Goal: Task Accomplishment & Management: Complete application form

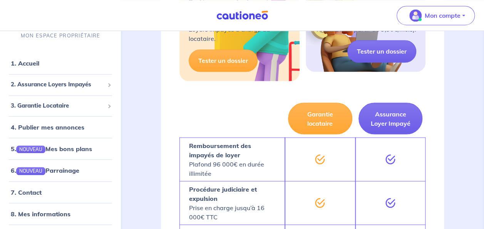
scroll to position [620, 0]
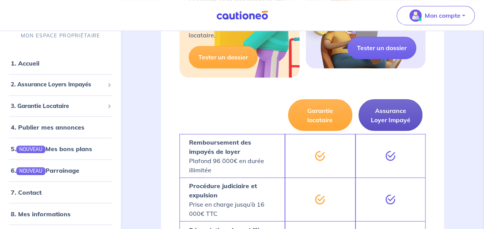
click at [404, 112] on button "Assurance Loyer Impayé" at bounding box center [391, 115] width 64 height 32
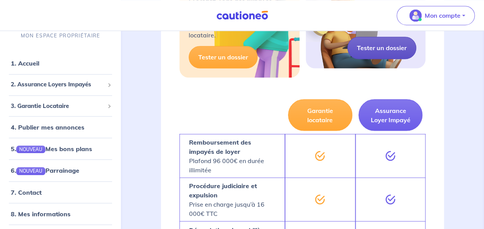
click at [379, 49] on link "Tester un dossier" at bounding box center [381, 48] width 69 height 22
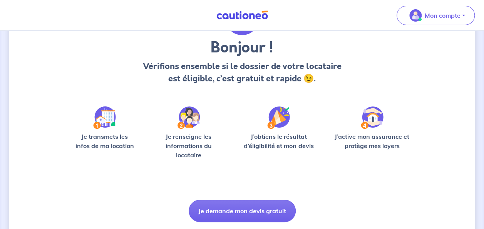
scroll to position [80, 0]
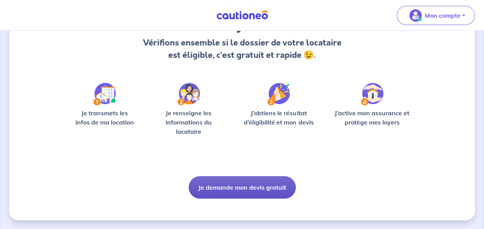
click at [266, 187] on button "Je demande mon devis gratuit" at bounding box center [242, 187] width 107 height 22
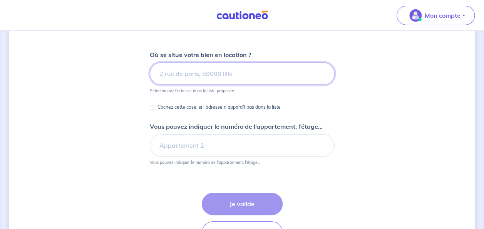
scroll to position [87, 0]
click at [256, 73] on input at bounding box center [242, 74] width 185 height 22
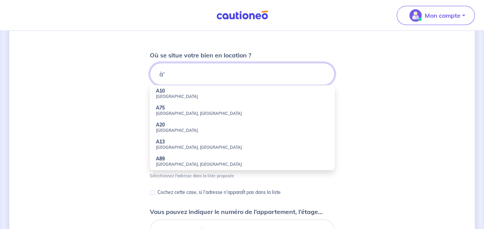
type input "à"
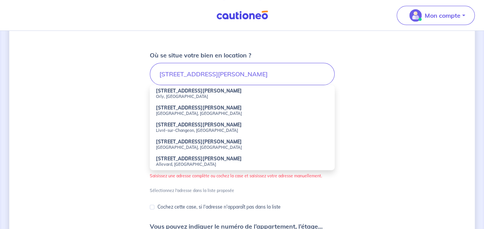
click at [182, 94] on small "Orly, France" at bounding box center [242, 96] width 173 height 5
type input "6 Rue Louis Guérin, Orly, France"
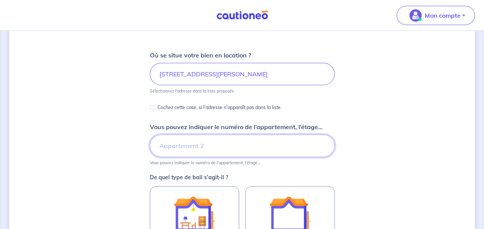
click at [199, 144] on input "Vous pouvez indiquer le numéro de l’appartement, l’étage..." at bounding box center [242, 145] width 185 height 22
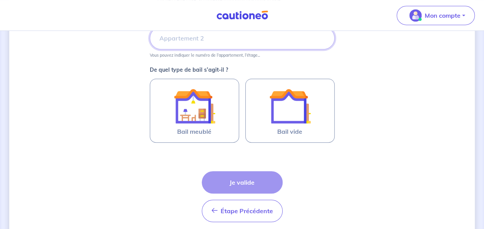
scroll to position [195, 0]
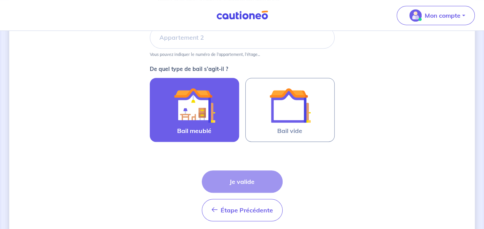
click at [197, 119] on img at bounding box center [195, 105] width 42 height 42
click at [0, 0] on input "Bail meublé" at bounding box center [0, 0] width 0 height 0
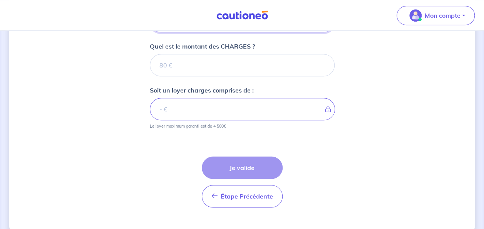
scroll to position [359, 0]
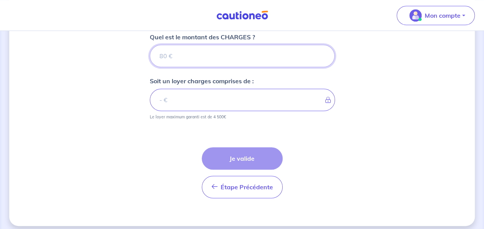
click at [182, 54] on input "Quel est le montant des CHARGES ?" at bounding box center [242, 56] width 185 height 22
type input "1"
type input "1600"
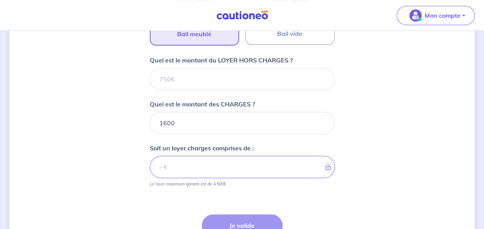
scroll to position [290, 0]
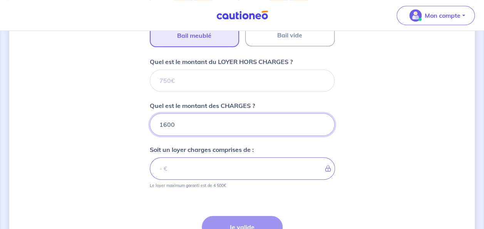
click at [182, 125] on input "1600" at bounding box center [242, 124] width 185 height 22
type input "1"
type input "17"
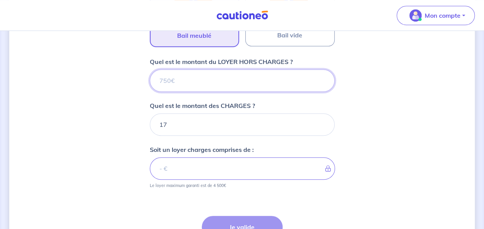
click at [171, 83] on input "Quel est le montant du LOYER HORS CHARGES ?" at bounding box center [242, 80] width 185 height 22
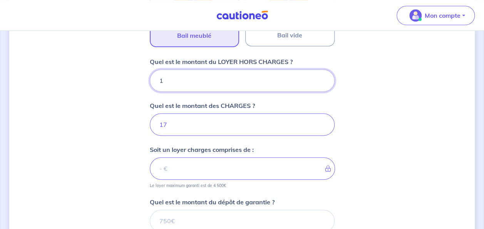
type input "16"
type input "18"
type input "1600"
type input "1617"
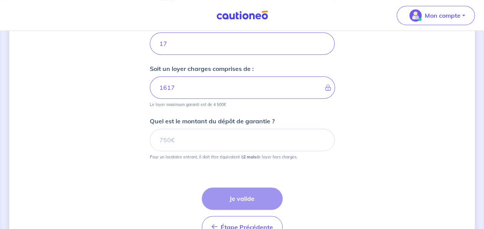
scroll to position [376, 0]
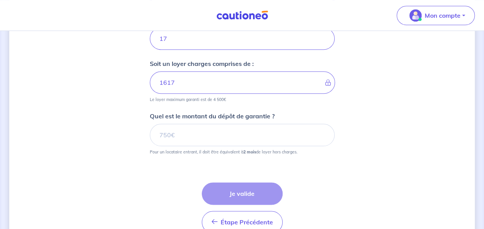
type input "1600"
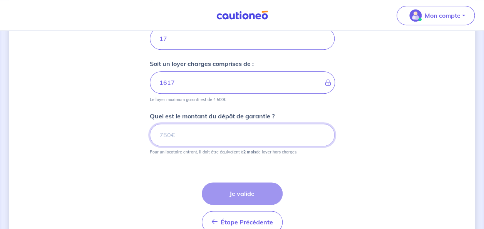
click at [224, 137] on input "Quel est le montant du dépôt de garantie ?" at bounding box center [242, 135] width 185 height 22
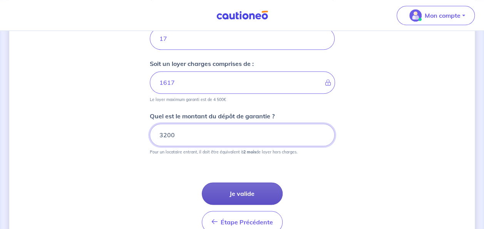
type input "3200"
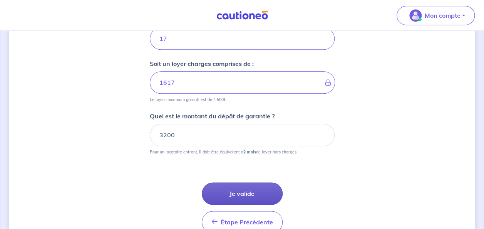
click at [265, 194] on button "Je valide" at bounding box center [242, 193] width 81 height 22
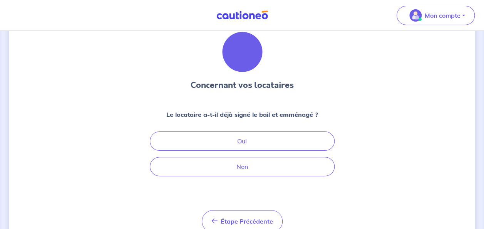
scroll to position [30, 0]
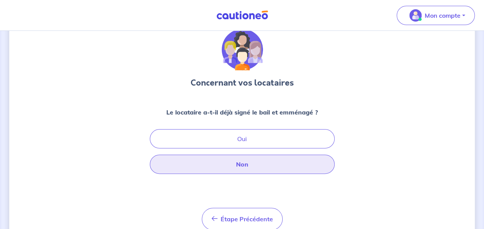
click at [250, 159] on button "Non" at bounding box center [242, 163] width 185 height 19
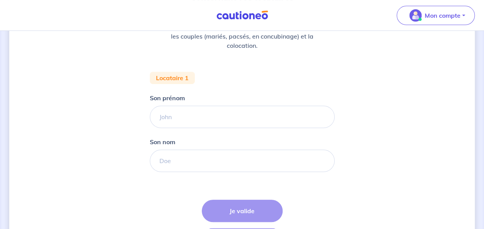
scroll to position [116, 0]
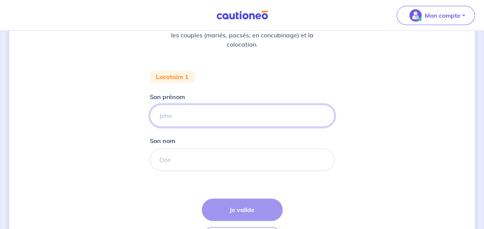
click at [221, 121] on input "Son prénom" at bounding box center [242, 115] width 185 height 22
type input "NALLY"
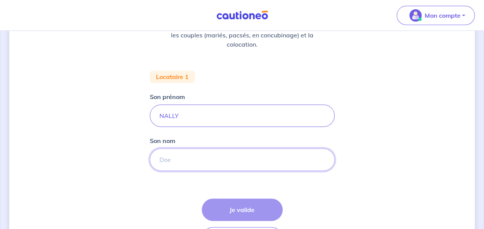
click at [183, 160] on input "Son nom" at bounding box center [242, 159] width 185 height 22
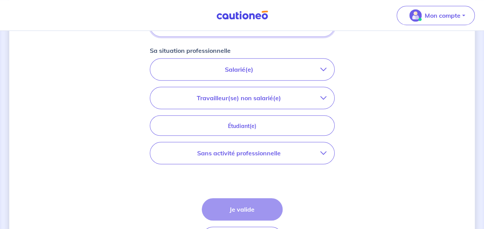
scroll to position [251, 0]
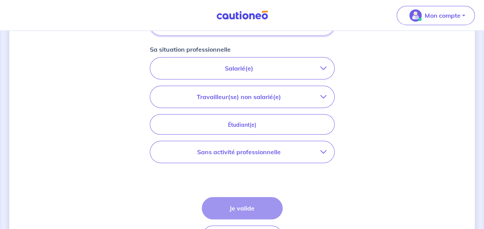
type input "TAMBIDORE"
click at [326, 149] on icon "button" at bounding box center [323, 152] width 6 height 6
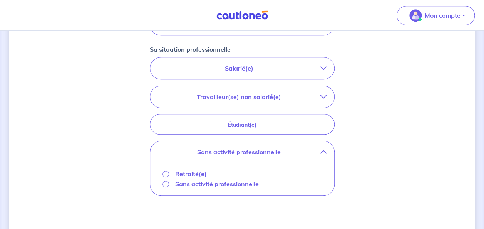
click at [186, 172] on p "Retraité(e)" at bounding box center [191, 173] width 32 height 9
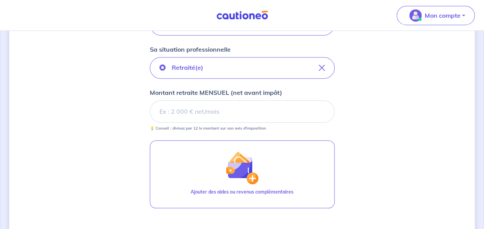
click at [245, 121] on input "Montant retraite MENSUEL (net avant impôt)" at bounding box center [242, 111] width 185 height 22
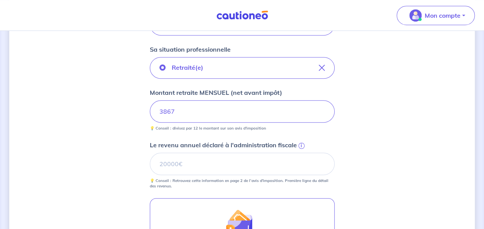
click at [271, 130] on div "Retraité(e) Montant retraite MENSUEL (net avant impôt) 3867 💡 Conseil : divisez…" at bounding box center [242, 123] width 185 height 132
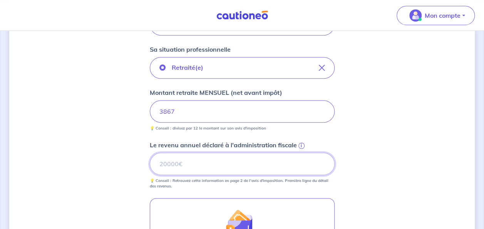
click at [175, 159] on input "Le revenu annuel déclaré à l'administration fiscale i" at bounding box center [242, 163] width 185 height 22
type input "46411"
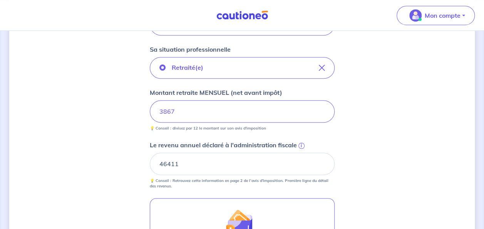
click at [377, 151] on div "Concernant vos locataires 💡 Pour info : nous acceptons les personnes seules, le…" at bounding box center [242, 85] width 466 height 592
click at [367, 126] on div "Concernant vos locataires 💡 Pour info : nous acceptons les personnes seules, le…" at bounding box center [242, 85] width 466 height 592
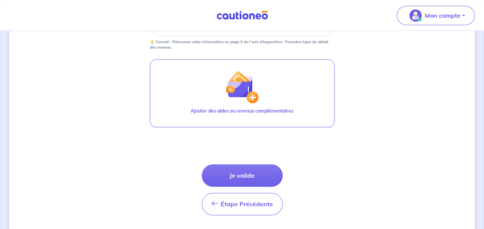
scroll to position [406, 0]
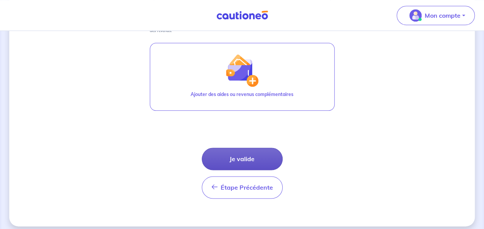
click at [257, 152] on button "Je valide" at bounding box center [242, 158] width 81 height 22
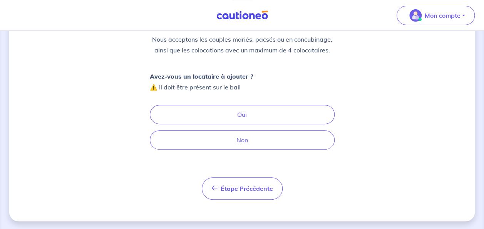
scroll to position [98, 0]
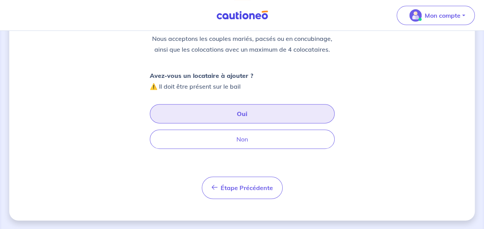
click at [243, 109] on button "Oui" at bounding box center [242, 113] width 185 height 19
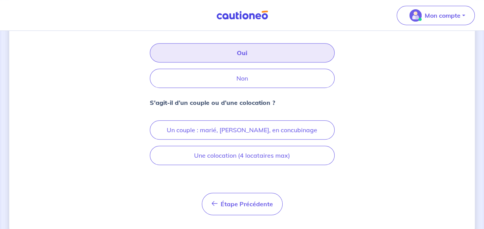
scroll to position [159, 0]
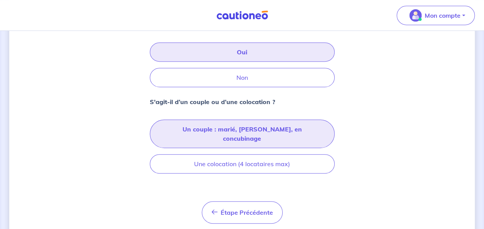
click at [249, 131] on button "Un couple : marié, pacsé, en concubinage" at bounding box center [242, 133] width 185 height 28
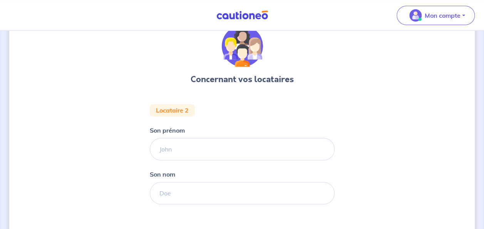
scroll to position [35, 0]
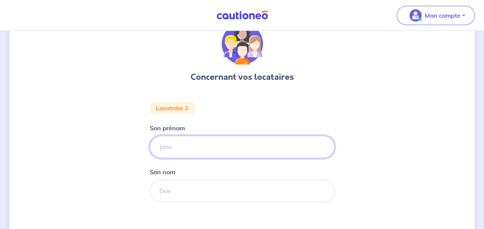
click at [185, 151] on input "Son prénom" at bounding box center [242, 147] width 185 height 22
type input "Laurence"
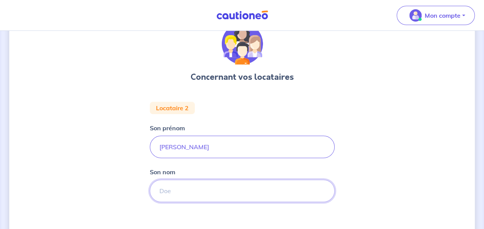
click at [176, 188] on input "Son nom" at bounding box center [242, 190] width 185 height 22
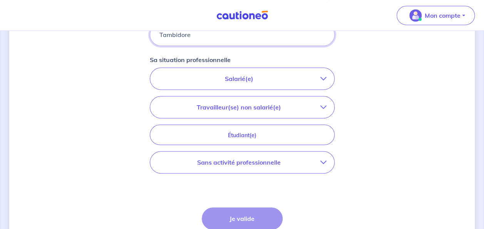
scroll to position [193, 0]
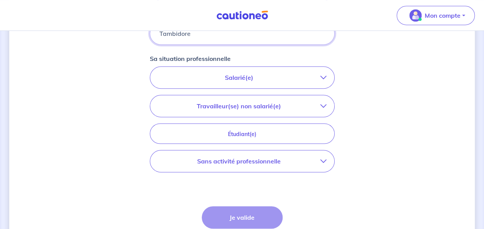
type input "Tambidore"
click at [255, 162] on p "Sans activité professionnelle" at bounding box center [239, 160] width 163 height 9
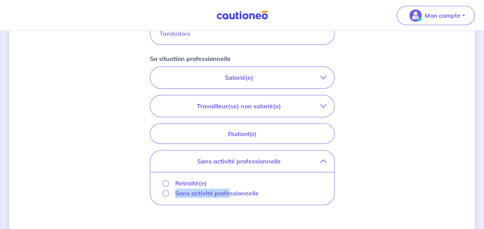
drag, startPoint x: 230, startPoint y: 191, endPoint x: 228, endPoint y: 183, distance: 8.6
click at [228, 183] on div "Retraité(e) Sans activité professionnelle" at bounding box center [242, 188] width 172 height 20
drag, startPoint x: 228, startPoint y: 183, endPoint x: 287, endPoint y: 182, distance: 58.9
click at [287, 182] on div "Retraité(e)" at bounding box center [242, 183] width 159 height 10
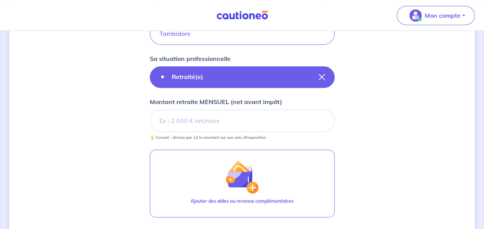
click at [325, 76] on button "Retraité(e)" at bounding box center [242, 77] width 185 height 22
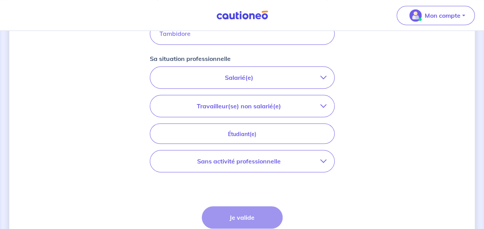
click at [326, 159] on icon "button" at bounding box center [323, 161] width 6 height 6
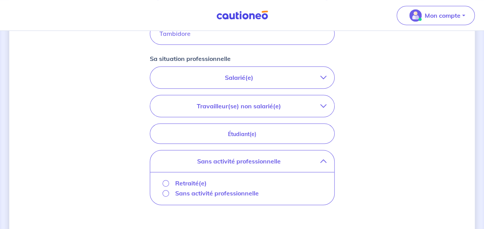
click at [232, 190] on p "Sans activité professionnelle" at bounding box center [217, 192] width 84 height 9
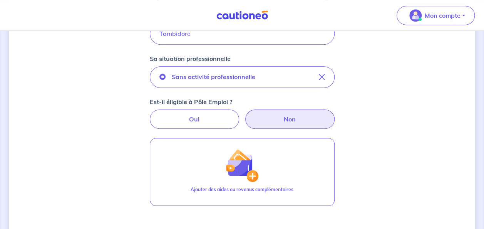
click at [292, 116] on label "Non" at bounding box center [289, 118] width 89 height 19
click at [245, 114] on input "Non" at bounding box center [242, 111] width 5 height 5
radio input "true"
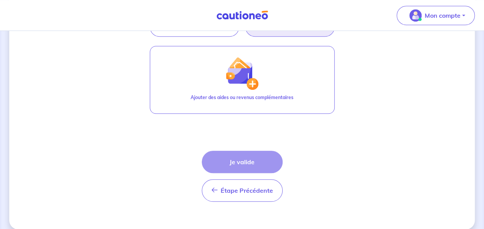
scroll to position [287, 0]
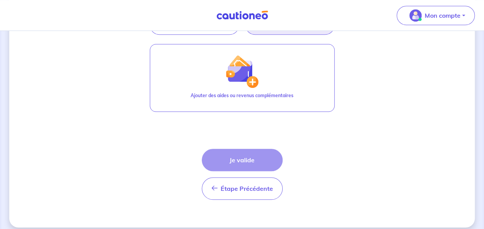
click at [259, 163] on div "Étape Précédente Précédent Je valide Je valide" at bounding box center [242, 174] width 81 height 51
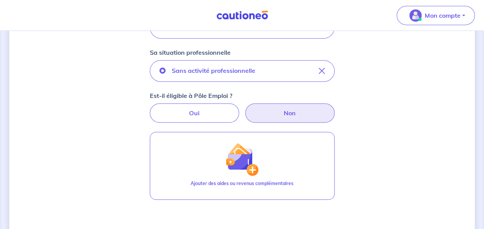
scroll to position [198, 0]
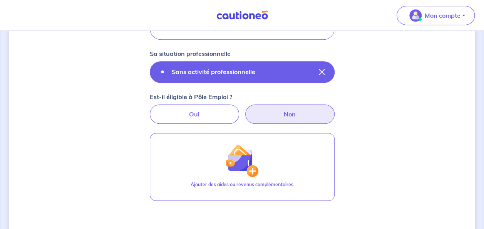
click at [323, 74] on icon "button" at bounding box center [322, 72] width 6 height 6
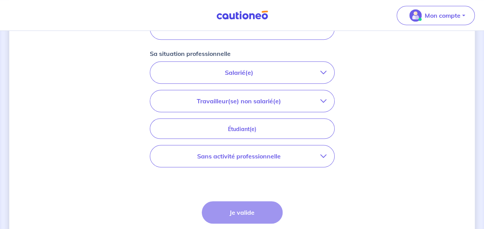
click at [322, 98] on icon "button" at bounding box center [323, 101] width 6 height 6
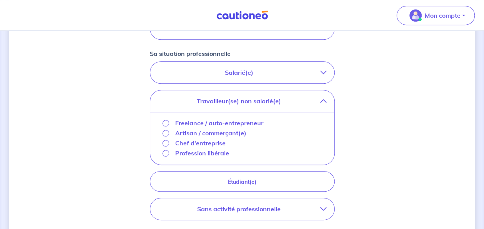
click at [322, 98] on icon "button" at bounding box center [323, 101] width 6 height 6
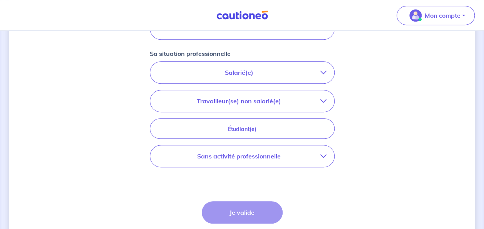
click at [325, 70] on icon "button" at bounding box center [323, 72] width 6 height 6
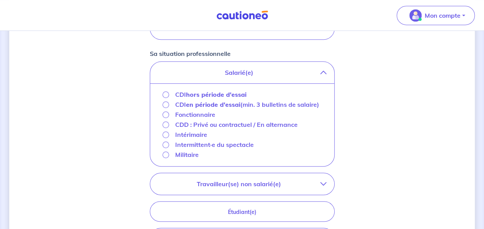
click at [325, 70] on icon "button" at bounding box center [323, 72] width 6 height 6
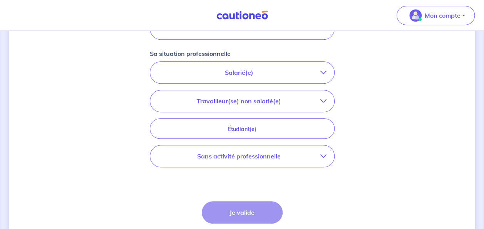
click at [325, 153] on icon "button" at bounding box center [323, 156] width 6 height 6
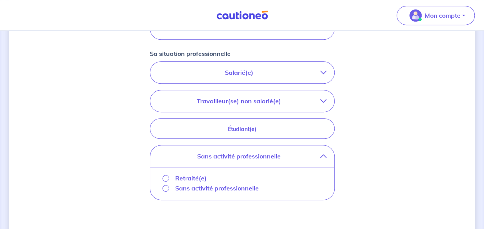
click at [199, 176] on p "Retraité(e)" at bounding box center [191, 177] width 32 height 9
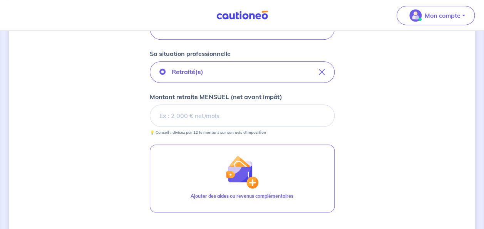
click at [238, 121] on input "Montant retraite MENSUEL (net avant impôt)" at bounding box center [242, 115] width 185 height 22
click at [235, 120] on input "Montant retraite MENSUEL (net avant impôt)" at bounding box center [242, 115] width 185 height 22
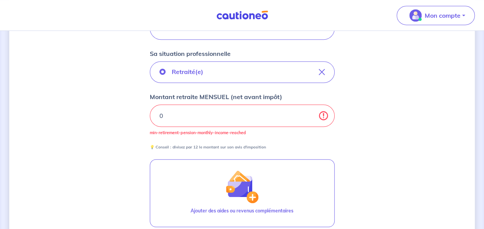
type input "0"
click at [378, 159] on div "Concernant vos locataires Locataire 2 Son prénom Laurence Son nom Tambidore Sa …" at bounding box center [242, 93] width 466 height 500
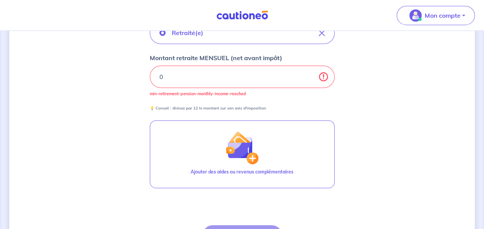
scroll to position [282, 0]
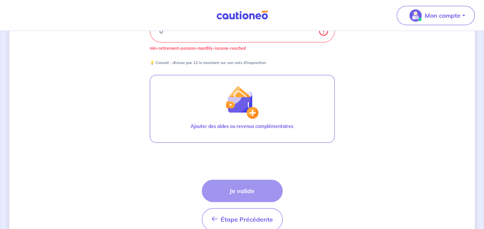
click at [265, 186] on div "Étape Précédente Précédent Je valide Je valide" at bounding box center [242, 204] width 81 height 51
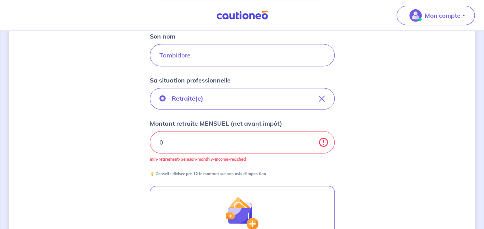
scroll to position [172, 0]
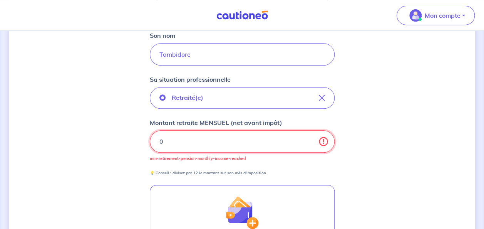
click at [250, 144] on input "0" at bounding box center [242, 141] width 185 height 22
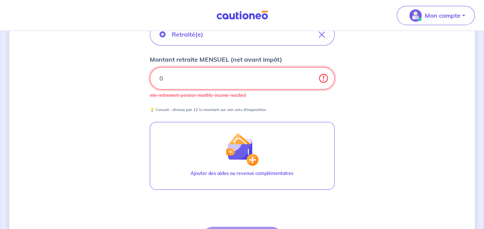
scroll to position [234, 0]
click at [322, 79] on input "0" at bounding box center [242, 79] width 185 height 22
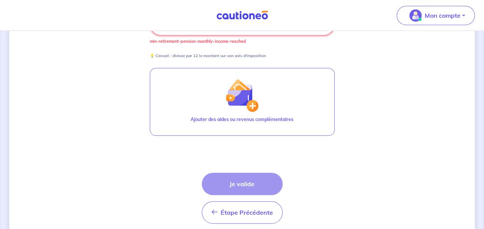
scroll to position [290, 0]
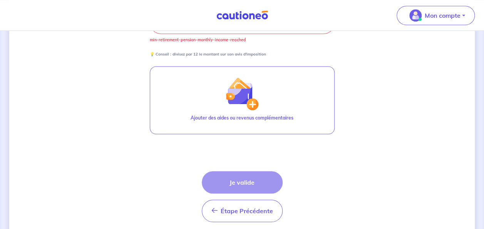
click at [243, 189] on div "Étape Précédente Précédent Je valide Je valide" at bounding box center [242, 196] width 81 height 51
click at [352, 126] on div "Concernant vos locataires Locataire 2 Son prénom Laurence Son nom Tambidore Sa …" at bounding box center [242, 0] width 466 height 500
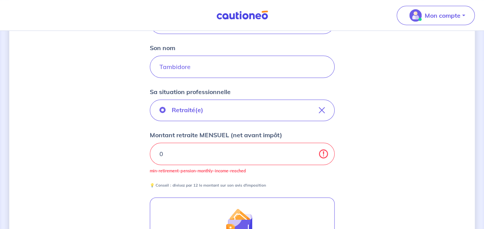
scroll to position [158, 0]
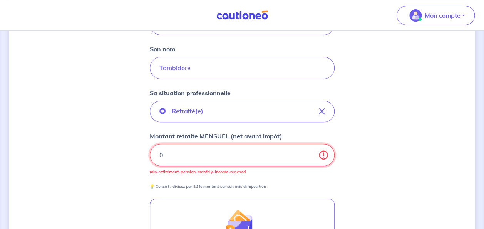
click at [227, 159] on input "0" at bounding box center [242, 155] width 185 height 22
click at [214, 152] on input "0" at bounding box center [242, 155] width 185 height 22
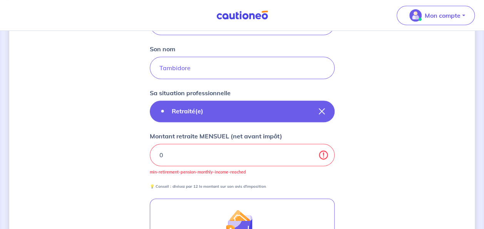
click at [323, 111] on icon "button" at bounding box center [322, 111] width 6 height 6
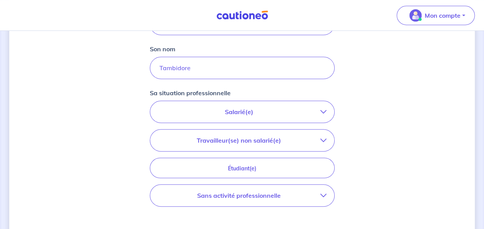
click at [325, 196] on icon "button" at bounding box center [323, 195] width 6 height 6
click at [201, 224] on p "Sans activité professionnelle" at bounding box center [217, 227] width 84 height 9
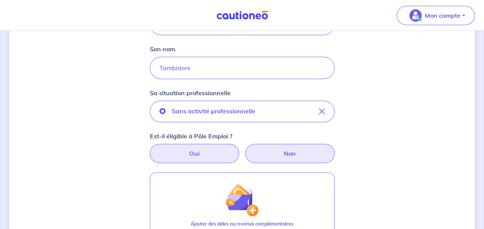
click at [211, 157] on label "Oui" at bounding box center [194, 153] width 89 height 19
click at [240, 149] on input "Oui" at bounding box center [242, 146] width 5 height 5
radio input "true"
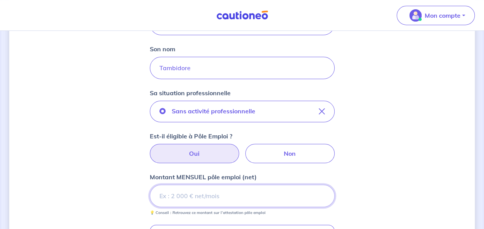
click at [211, 202] on input "Montant MENSUEL pôle emploi (net)" at bounding box center [242, 195] width 185 height 22
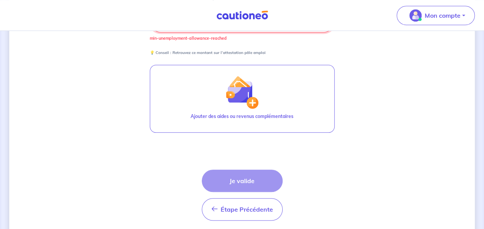
scroll to position [359, 0]
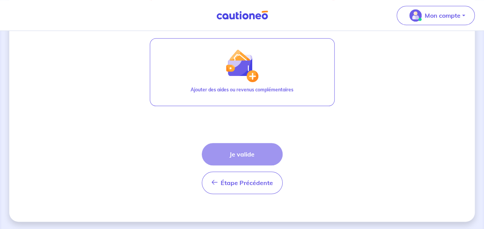
type input "0"
click at [262, 150] on div "Étape Précédente Précédent Je valide Je valide" at bounding box center [242, 168] width 81 height 51
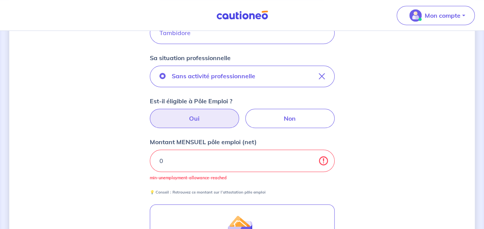
scroll to position [192, 0]
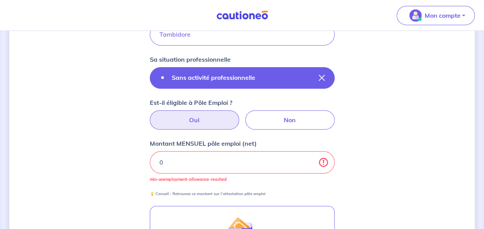
click at [296, 74] on button "Sans activité professionnelle" at bounding box center [242, 78] width 185 height 22
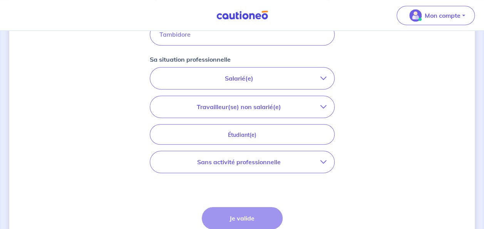
click at [266, 160] on p "Sans activité professionnelle" at bounding box center [239, 161] width 163 height 9
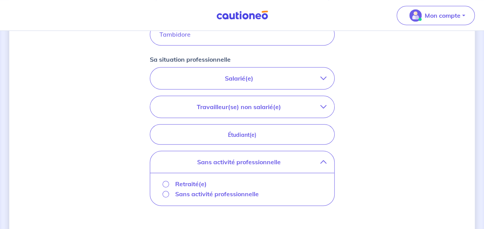
click at [177, 182] on p "Retraité(e)" at bounding box center [191, 183] width 32 height 9
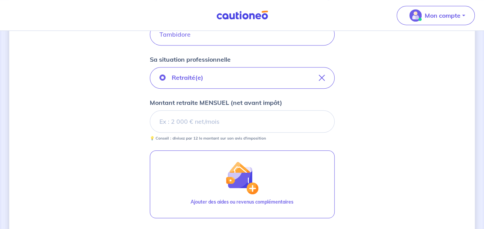
click at [196, 127] on input "Montant retraite MENSUEL (net avant impôt)" at bounding box center [242, 121] width 185 height 22
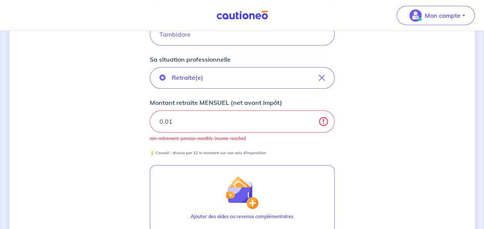
click at [309, 119] on input "0.01" at bounding box center [242, 121] width 185 height 22
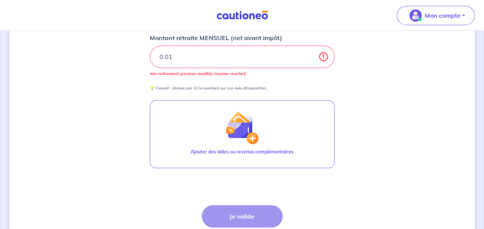
scroll to position [257, 0]
click at [251, 215] on div "Étape Précédente Précédent Je valide Je valide" at bounding box center [242, 229] width 81 height 51
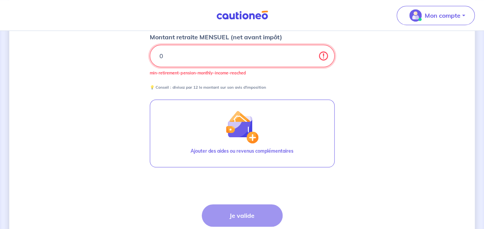
click at [310, 55] on input "0" at bounding box center [242, 56] width 185 height 22
click at [310, 59] on input "0" at bounding box center [242, 56] width 185 height 22
click at [310, 52] on input "0.01" at bounding box center [242, 56] width 185 height 22
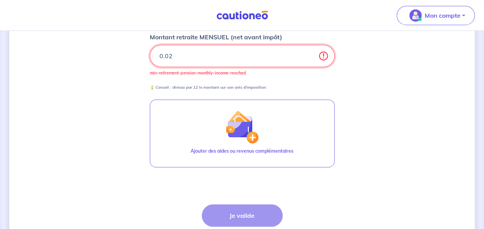
click at [310, 52] on input "0.02" at bounding box center [242, 56] width 185 height 22
click at [310, 52] on input "0.03" at bounding box center [242, 56] width 185 height 22
click at [310, 52] on input "0.04" at bounding box center [242, 56] width 185 height 22
click at [310, 52] on input "0.05" at bounding box center [242, 56] width 185 height 22
click at [310, 52] on input "0.06" at bounding box center [242, 56] width 185 height 22
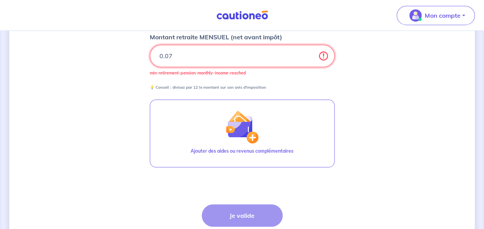
click at [310, 52] on input "0.07" at bounding box center [242, 56] width 185 height 22
click at [310, 52] on input "0.08" at bounding box center [242, 56] width 185 height 22
click at [310, 52] on input "0.09" at bounding box center [242, 56] width 185 height 22
click at [310, 52] on input "0.1" at bounding box center [242, 56] width 185 height 22
click at [310, 52] on input "0.11" at bounding box center [242, 56] width 185 height 22
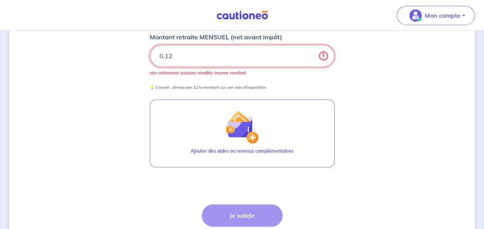
click at [310, 52] on input "0.12" at bounding box center [242, 56] width 185 height 22
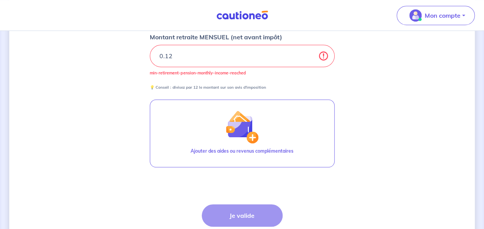
click at [228, 215] on div "Étape Précédente Précédent Je valide Je valide" at bounding box center [242, 229] width 81 height 51
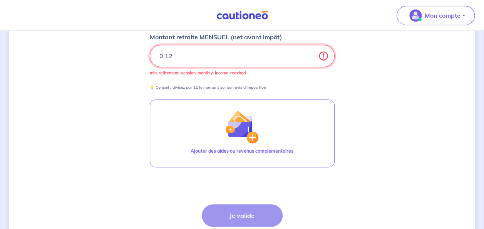
click at [186, 57] on input "0.12" at bounding box center [242, 56] width 185 height 22
type input "0"
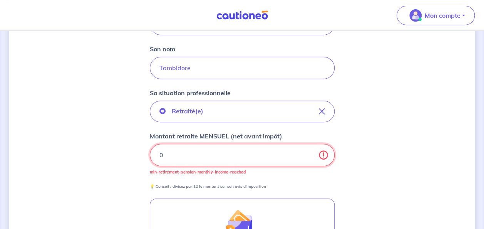
scroll to position [159, 0]
click at [188, 150] on input "0" at bounding box center [242, 154] width 185 height 22
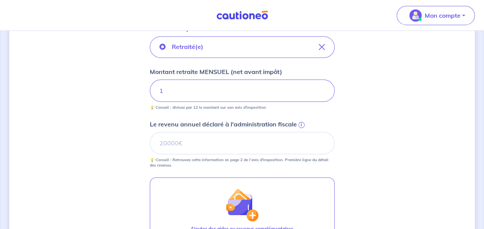
scroll to position [222, 0]
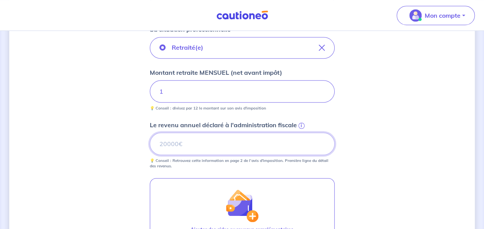
click at [218, 144] on input "Le revenu annuel déclaré à l'administration fiscale i" at bounding box center [242, 143] width 185 height 22
click at [420, 154] on div "Concernant vos locataires Locataire 2 Son prénom Laurence Son nom Tambidore Sa …" at bounding box center [242, 89] width 466 height 543
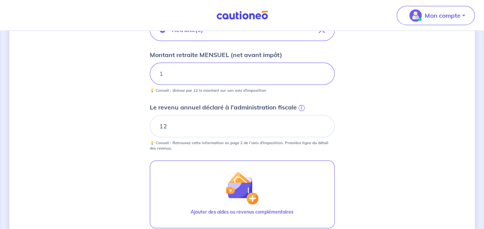
scroll to position [237, 0]
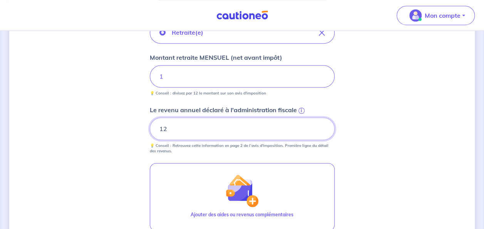
click at [207, 126] on input "12" at bounding box center [242, 128] width 185 height 22
type input "1"
click at [416, 126] on div "Concernant vos locataires Locataire 2 Son prénom Laurence Son nom Tambidore Sa …" at bounding box center [242, 74] width 466 height 543
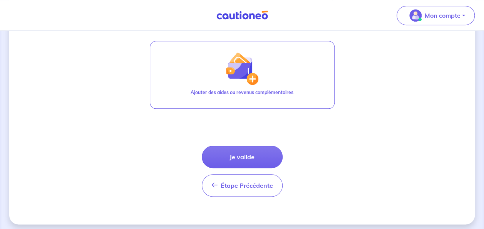
scroll to position [360, 0]
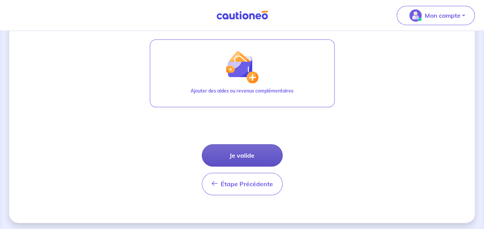
click at [255, 155] on button "Je valide" at bounding box center [242, 155] width 81 height 22
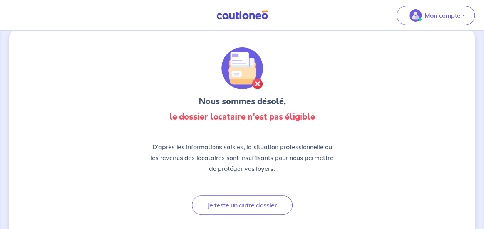
scroll to position [16, 0]
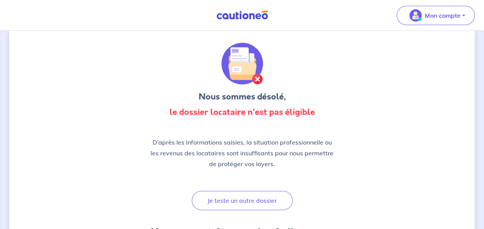
drag, startPoint x: 483, startPoint y: 35, endPoint x: 488, endPoint y: 53, distance: 18.8
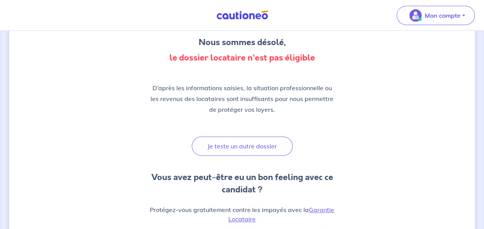
scroll to position [0, 0]
